Goal: Information Seeking & Learning: Learn about a topic

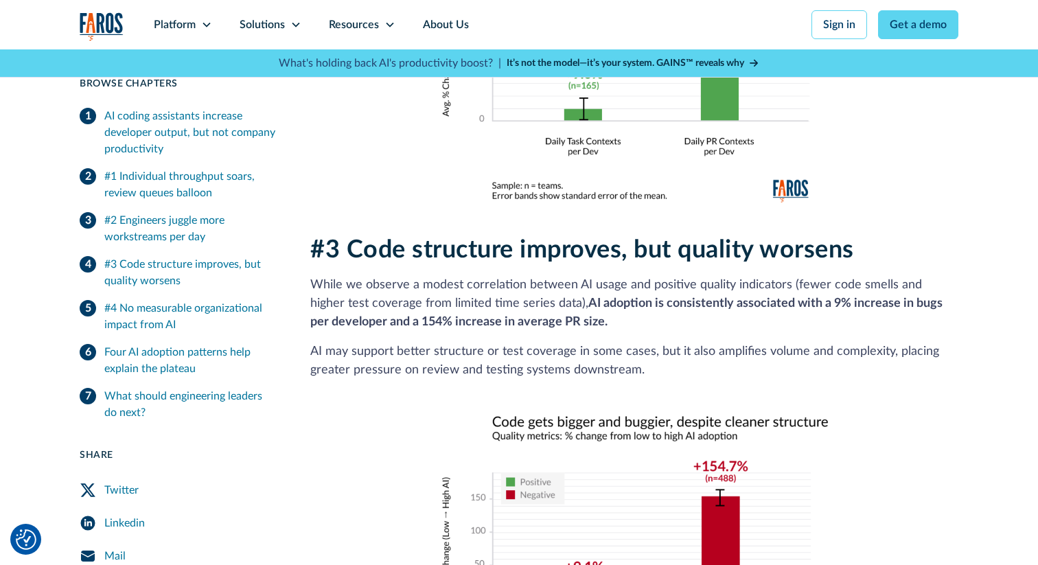
scroll to position [1668, 0]
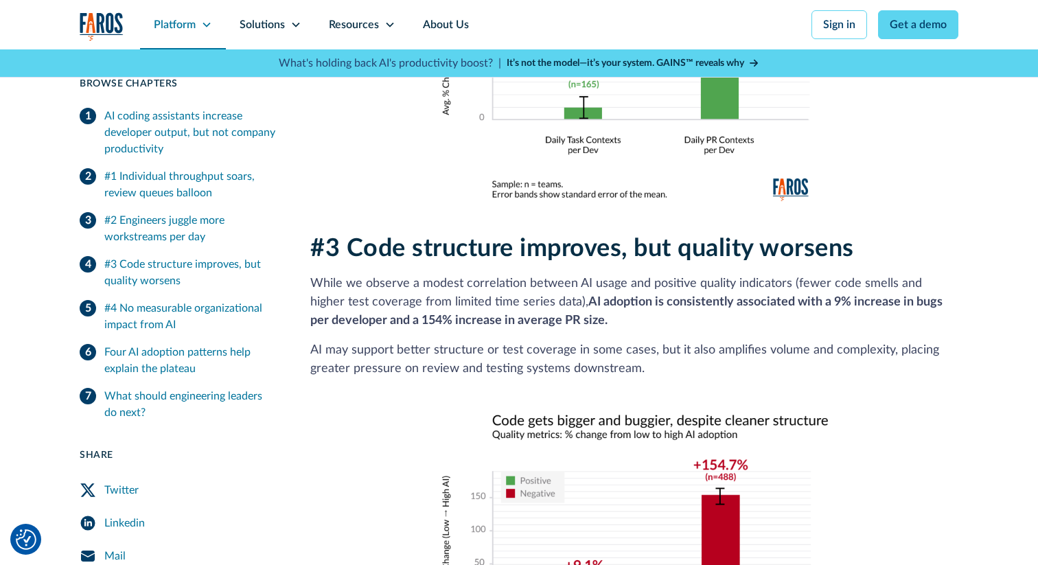
click at [199, 22] on div "Platform" at bounding box center [183, 24] width 86 height 49
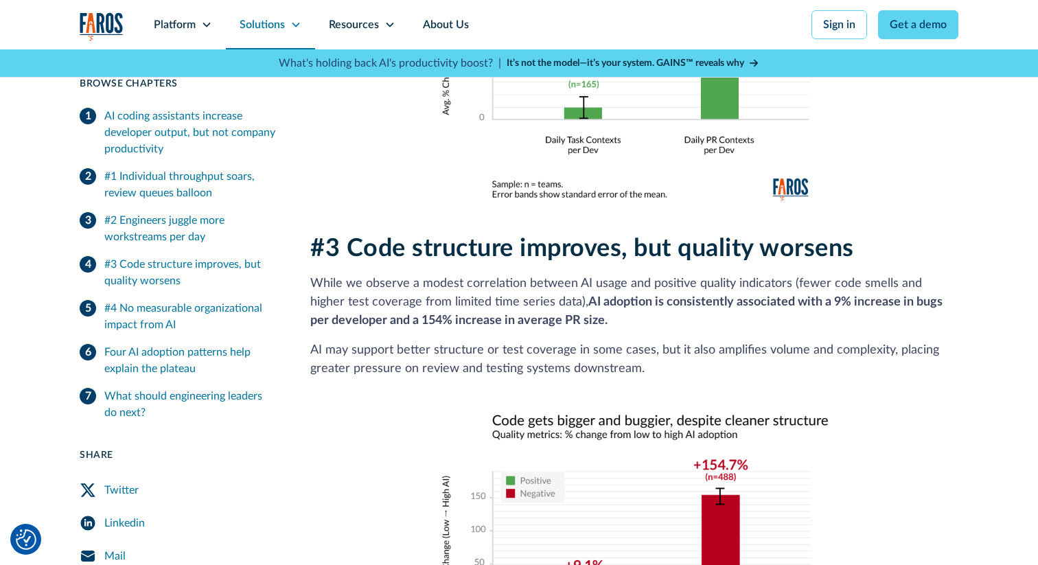
click at [279, 25] on div "Solutions" at bounding box center [262, 24] width 45 height 16
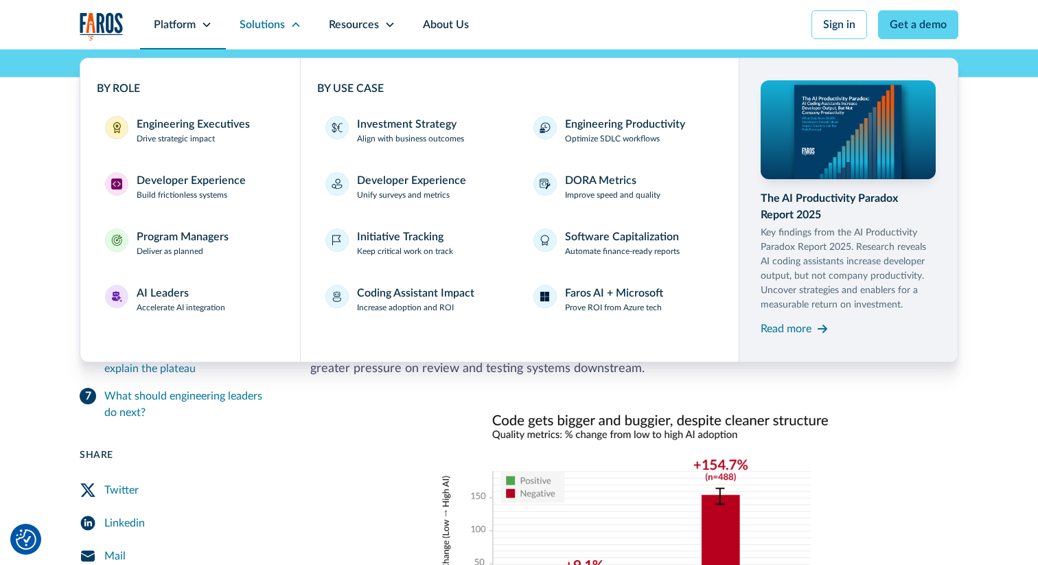
click at [185, 23] on div "Platform" at bounding box center [175, 24] width 42 height 16
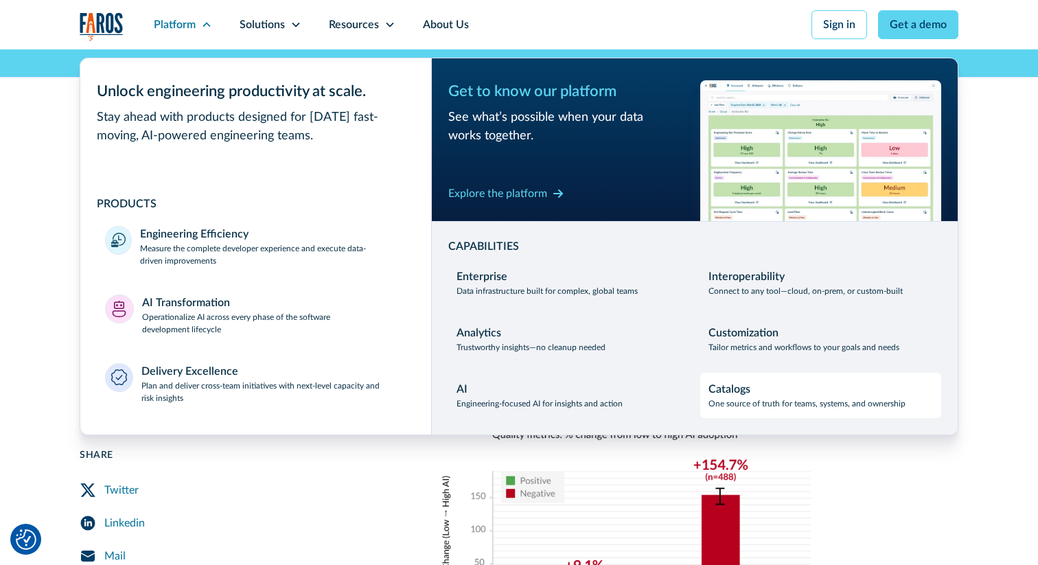
click at [732, 390] on div "Catalogs" at bounding box center [729, 389] width 42 height 16
